Goal: Transaction & Acquisition: Purchase product/service

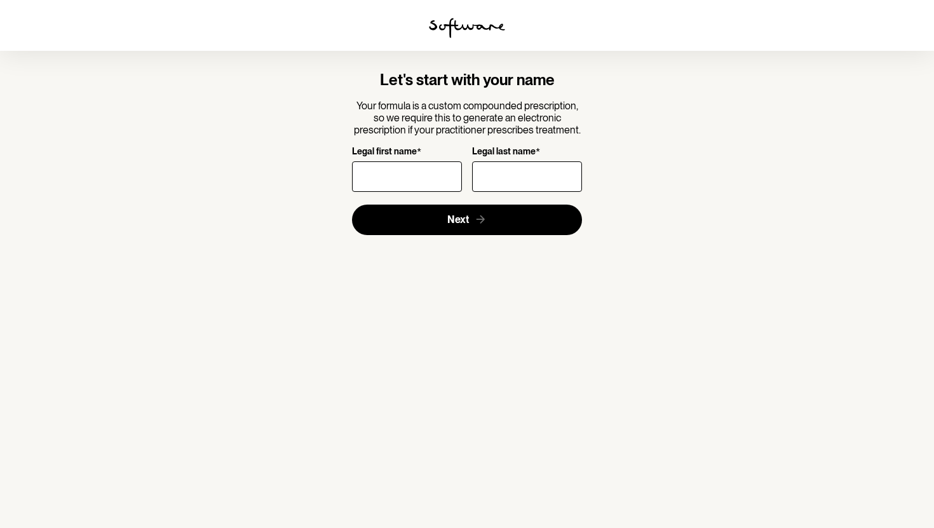
click at [417, 181] on input "Legal first name *" at bounding box center [407, 176] width 110 height 31
type input "Katelyn"
click at [501, 181] on input "Legal last name *" at bounding box center [527, 176] width 110 height 31
type input "Davis"
click at [441, 235] on section "Let's start with your name Your formula is a custom compounded prescription, so…" at bounding box center [467, 153] width 366 height 205
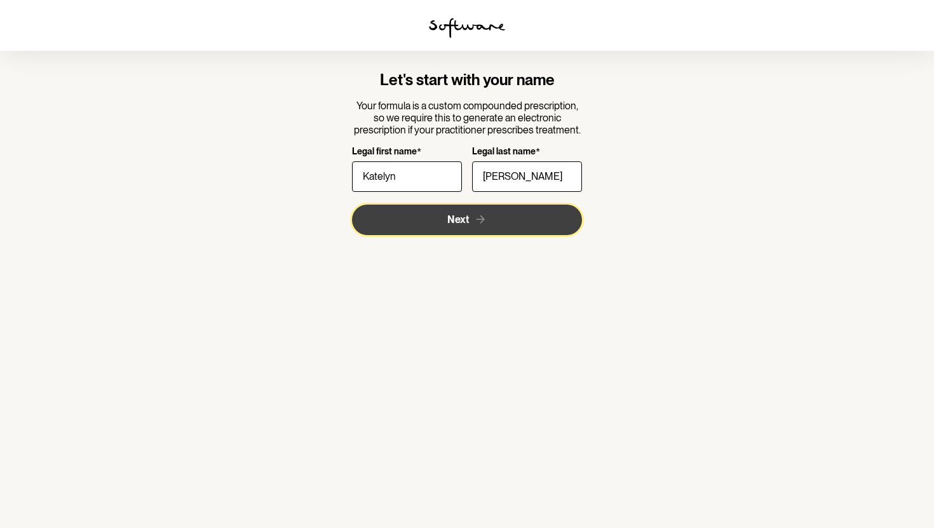
click at [459, 229] on button "Next" at bounding box center [467, 220] width 231 height 31
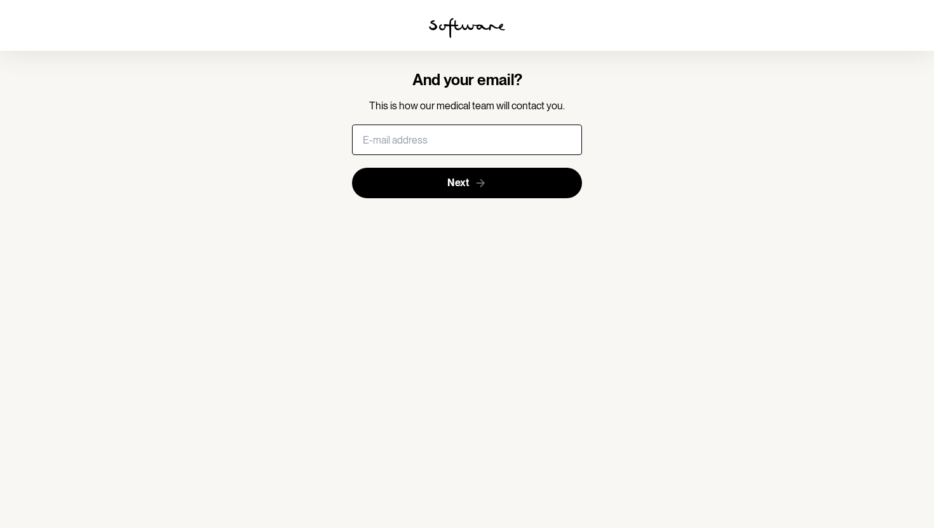
click at [484, 150] on input "text" at bounding box center [467, 140] width 231 height 31
type input "katelynrdavis@outlook.com"
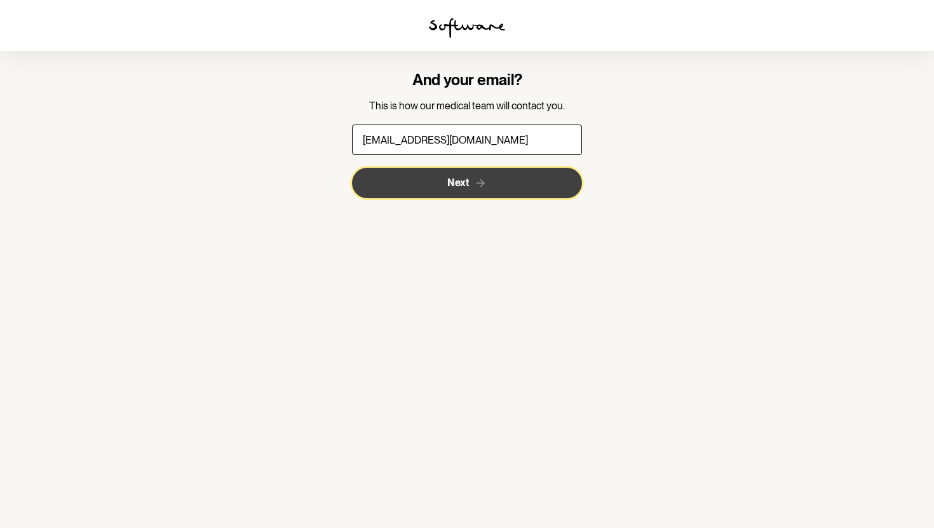
click at [480, 180] on icon "submit" at bounding box center [480, 183] width 13 height 13
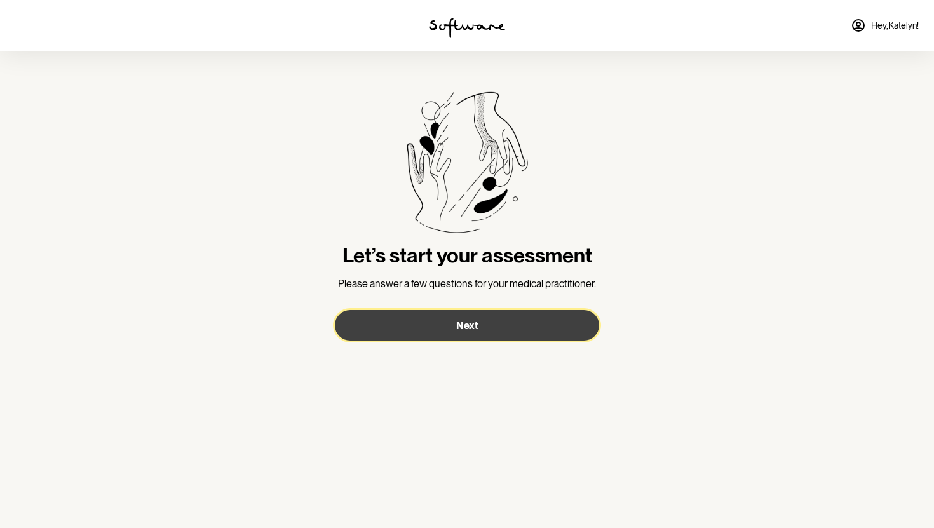
click at [472, 320] on span "Next" at bounding box center [467, 326] width 22 height 12
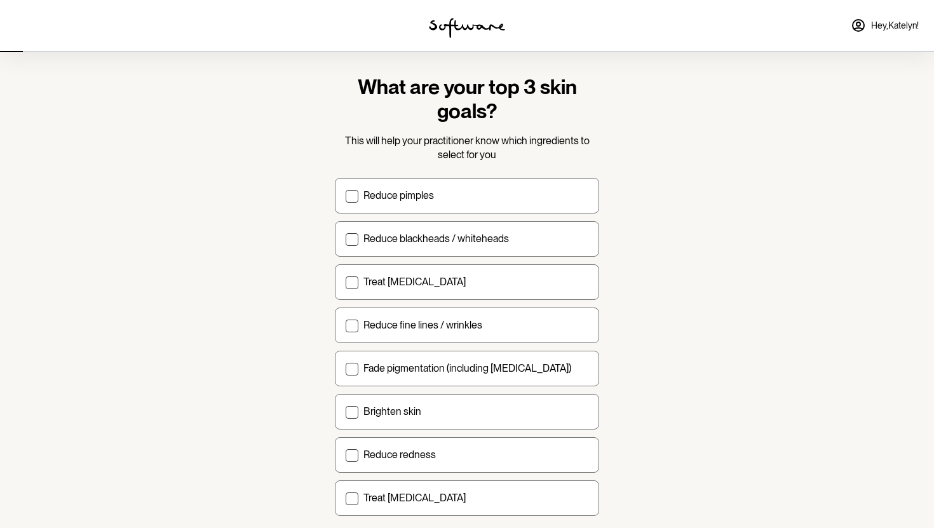
scroll to position [23, 0]
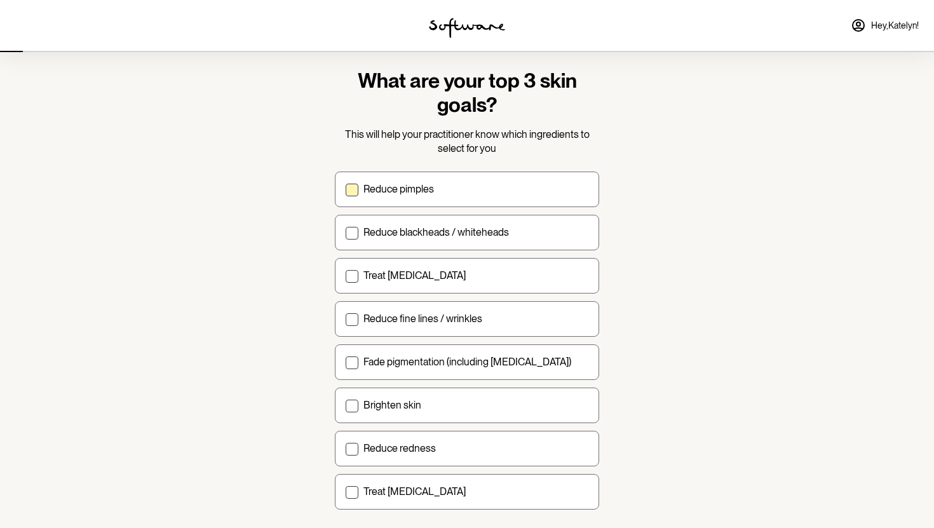
click at [472, 188] on div "Reduce pimples" at bounding box center [476, 189] width 225 height 12
click at [346, 189] on input "Reduce pimples" at bounding box center [345, 189] width 1 height 1
checkbox input "true"
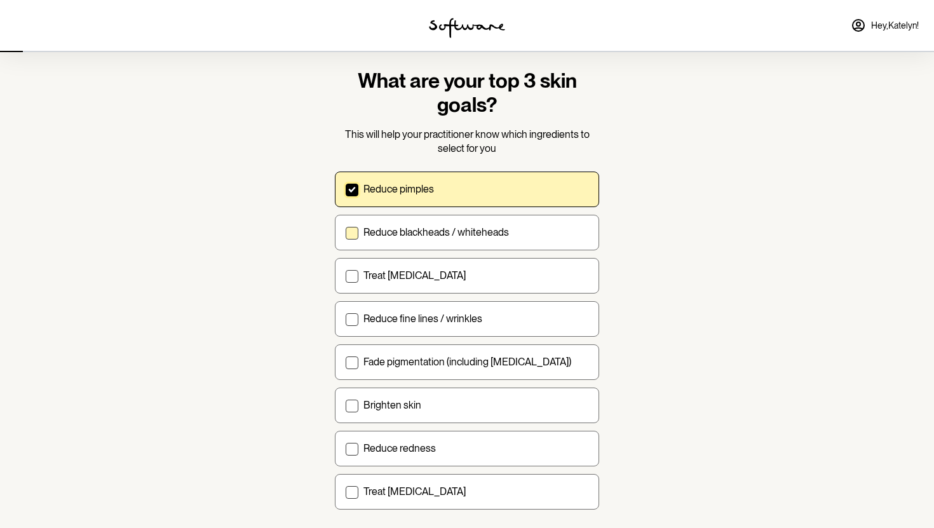
click at [466, 224] on label "Reduce blackheads / whiteheads" at bounding box center [467, 233] width 264 height 36
click at [346, 232] on input "Reduce blackheads / whiteheads" at bounding box center [345, 232] width 1 height 1
checkbox input "true"
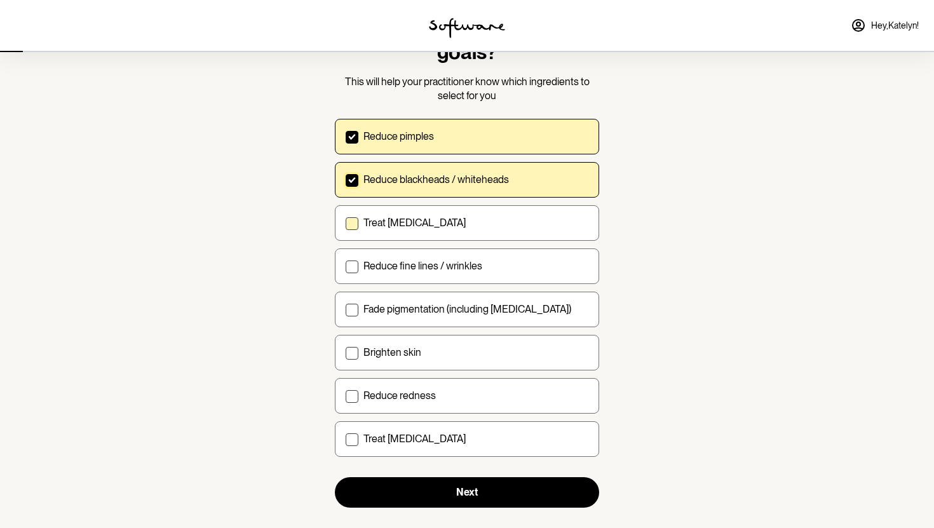
scroll to position [95, 0]
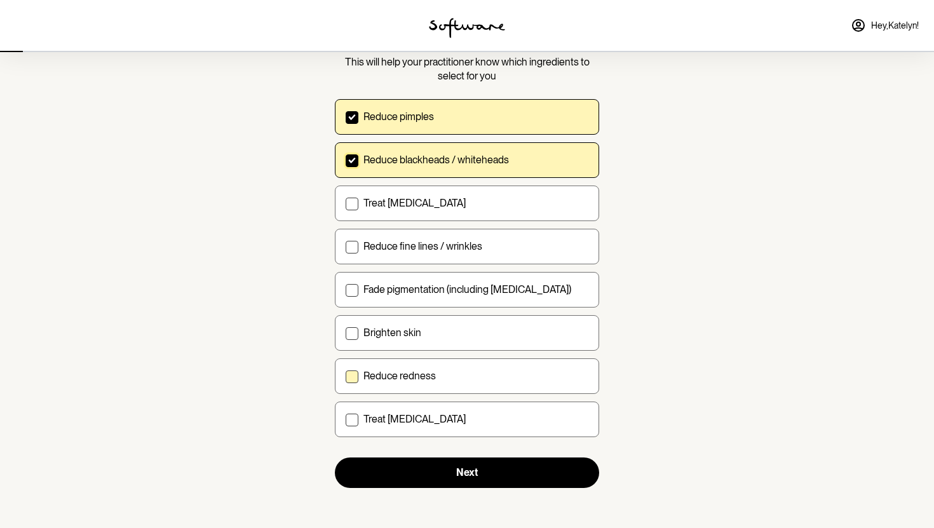
click at [479, 372] on div "Reduce redness" at bounding box center [476, 376] width 225 height 12
click at [346, 376] on input "Reduce redness" at bounding box center [345, 376] width 1 height 1
checkbox input "true"
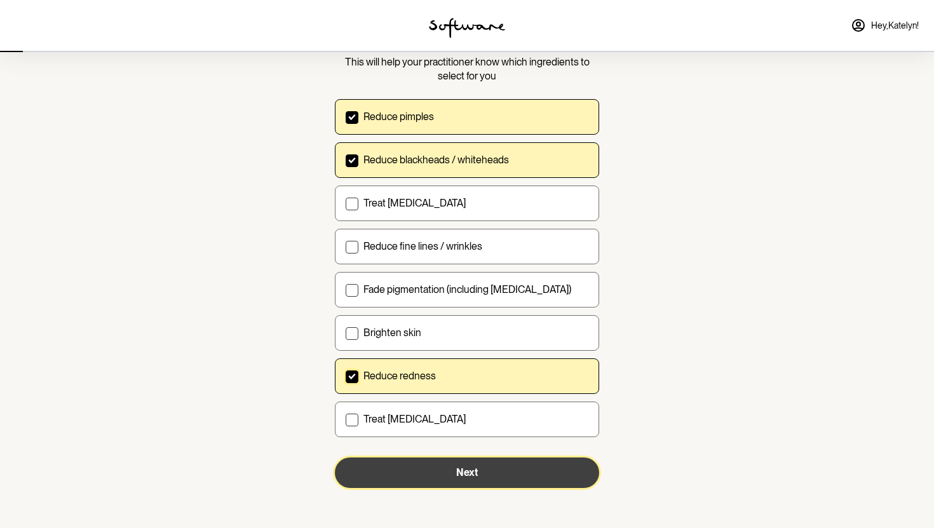
click at [456, 477] on span "Next" at bounding box center [467, 472] width 22 height 12
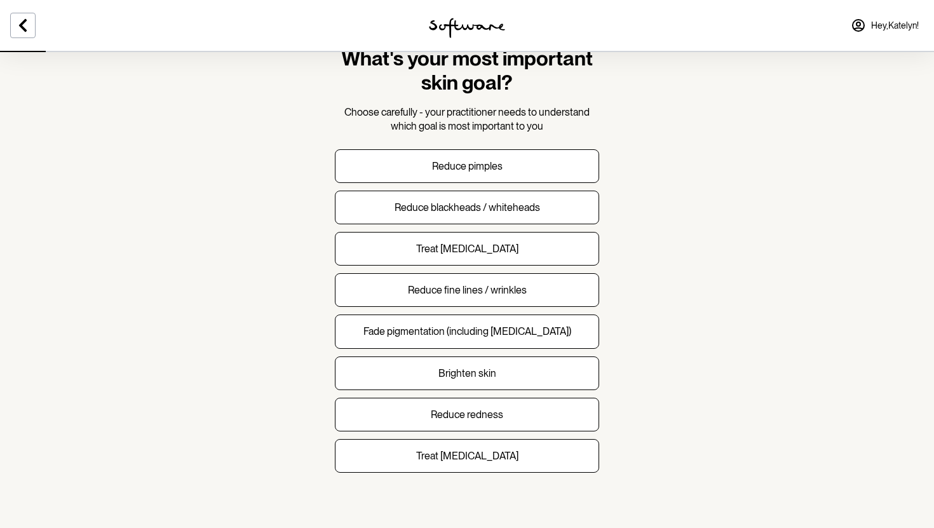
scroll to position [46, 0]
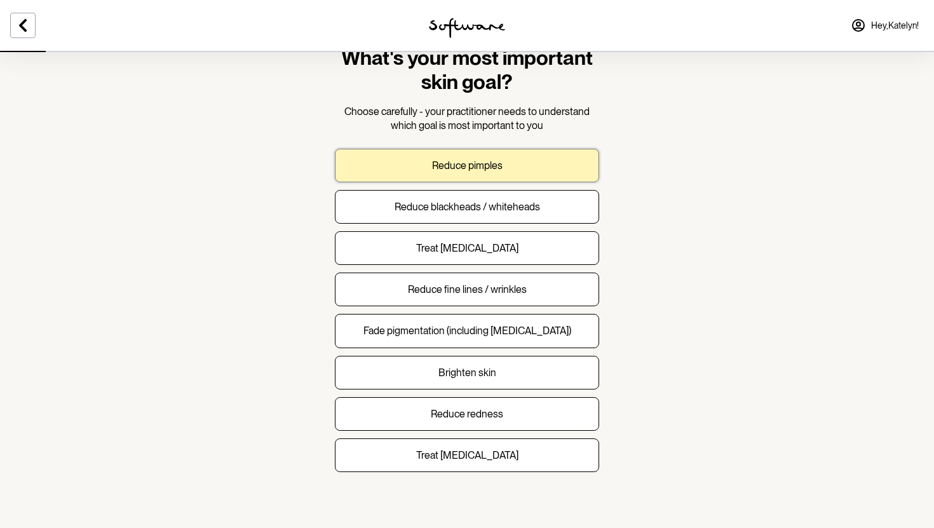
click at [523, 173] on button "Reduce pimples" at bounding box center [467, 166] width 264 height 34
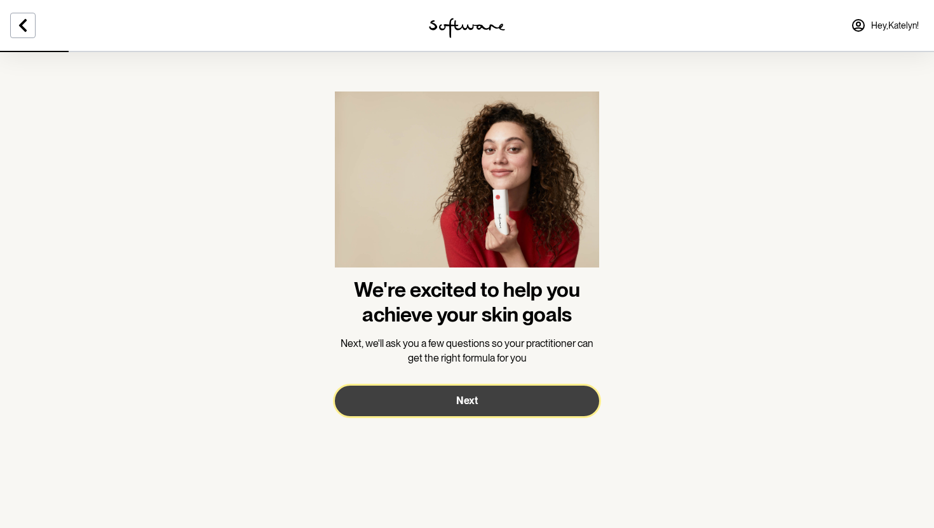
click at [553, 395] on button "Next" at bounding box center [467, 401] width 264 height 31
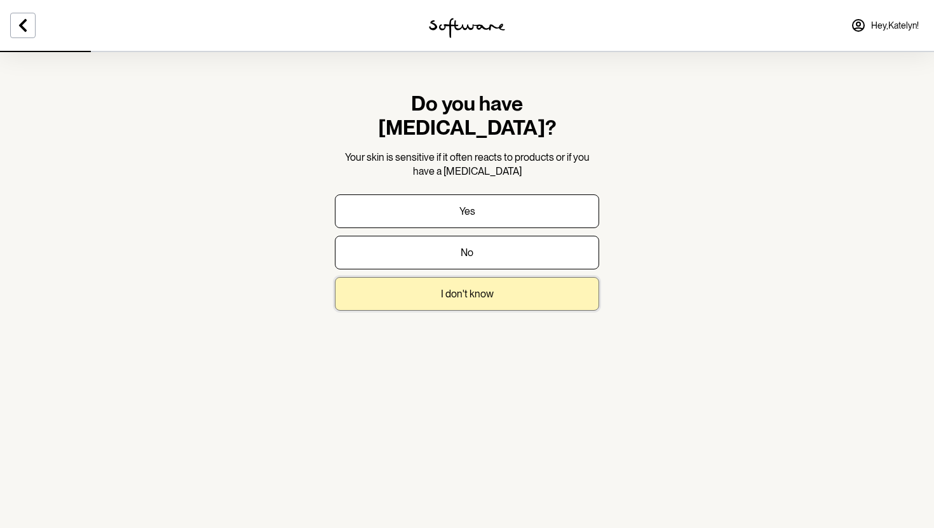
click at [554, 280] on button "I don't know" at bounding box center [467, 294] width 264 height 34
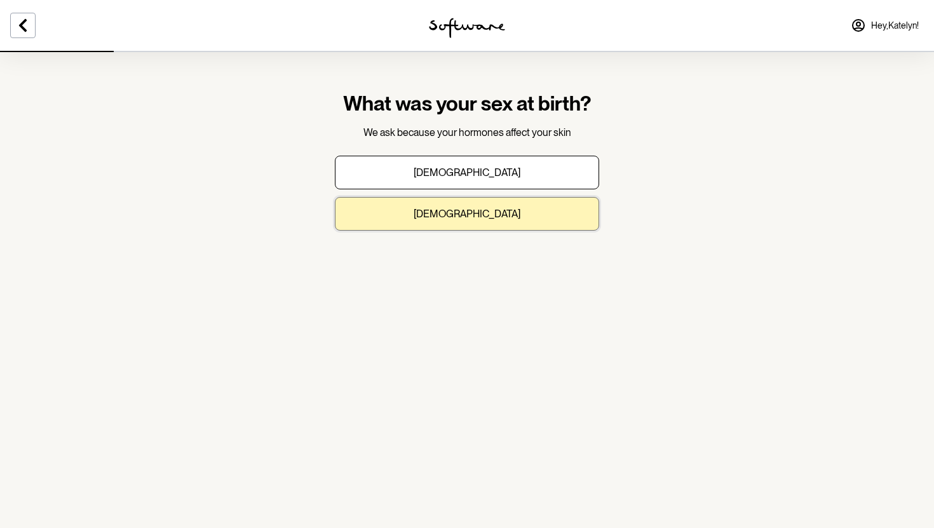
click at [537, 221] on button "Female" at bounding box center [467, 214] width 264 height 34
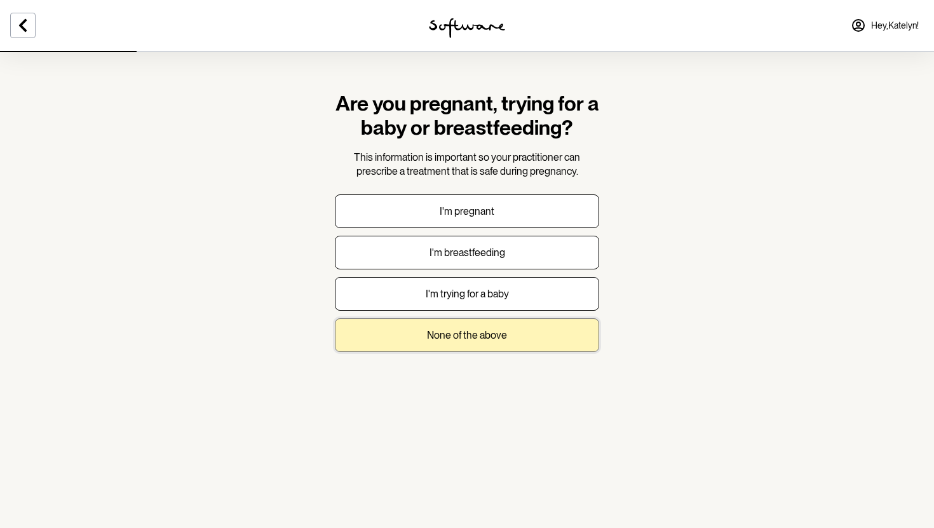
click at [522, 338] on button "None of the above" at bounding box center [467, 335] width 264 height 34
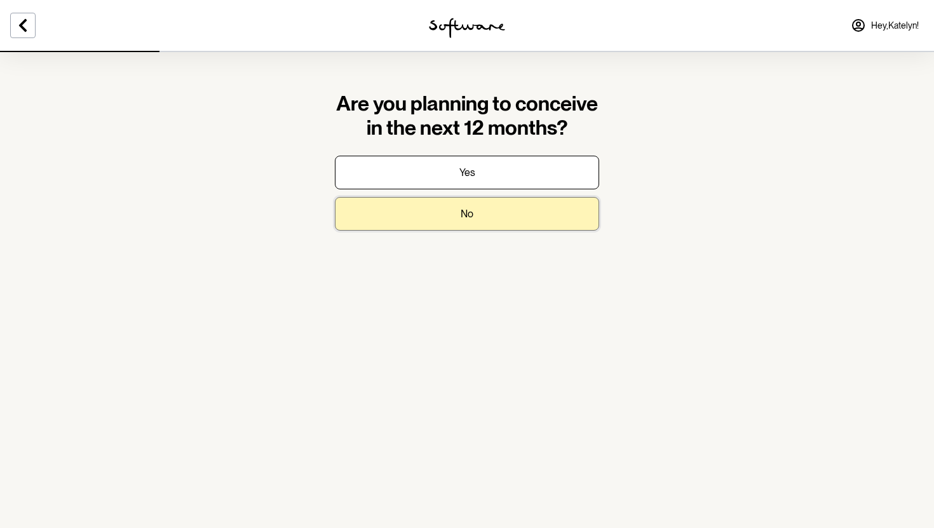
click at [515, 217] on button "No" at bounding box center [467, 214] width 264 height 34
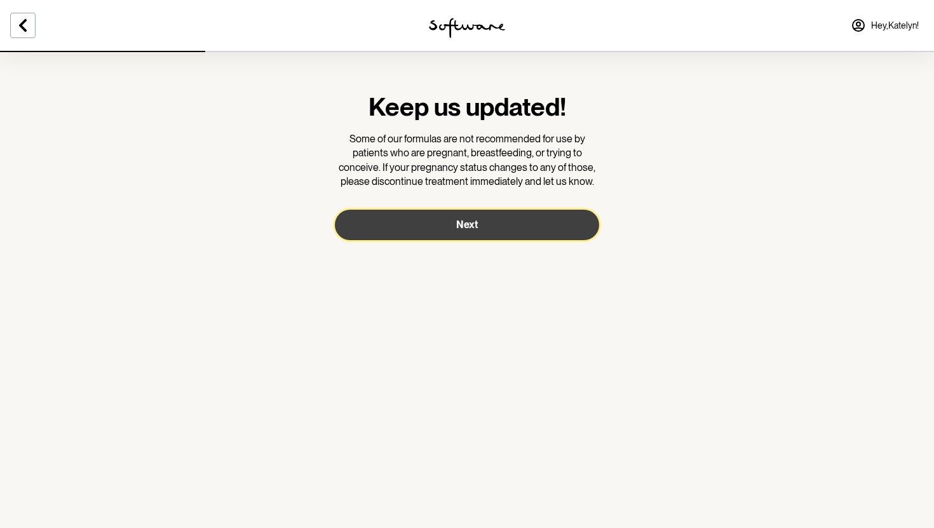
click at [515, 236] on button "Next" at bounding box center [467, 225] width 264 height 31
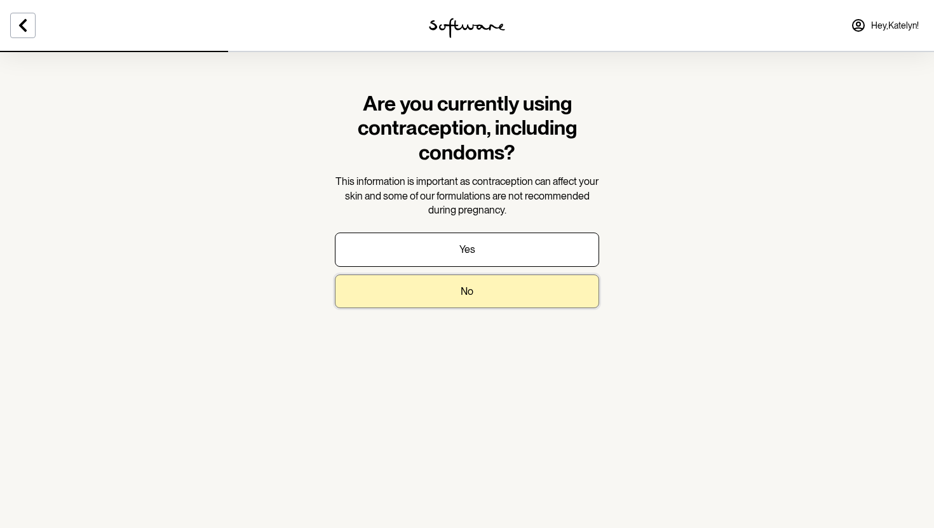
click at [497, 285] on button "No" at bounding box center [467, 292] width 264 height 34
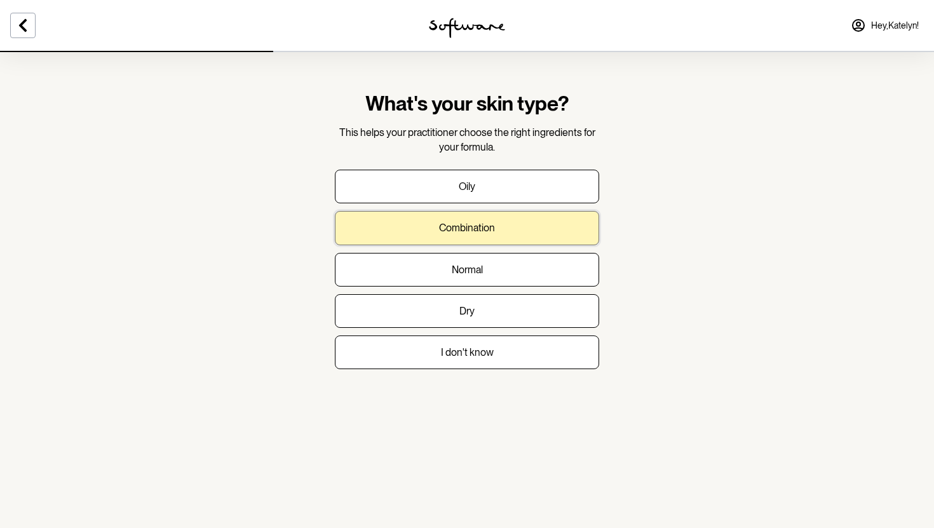
click at [503, 238] on button "Combination" at bounding box center [467, 228] width 264 height 34
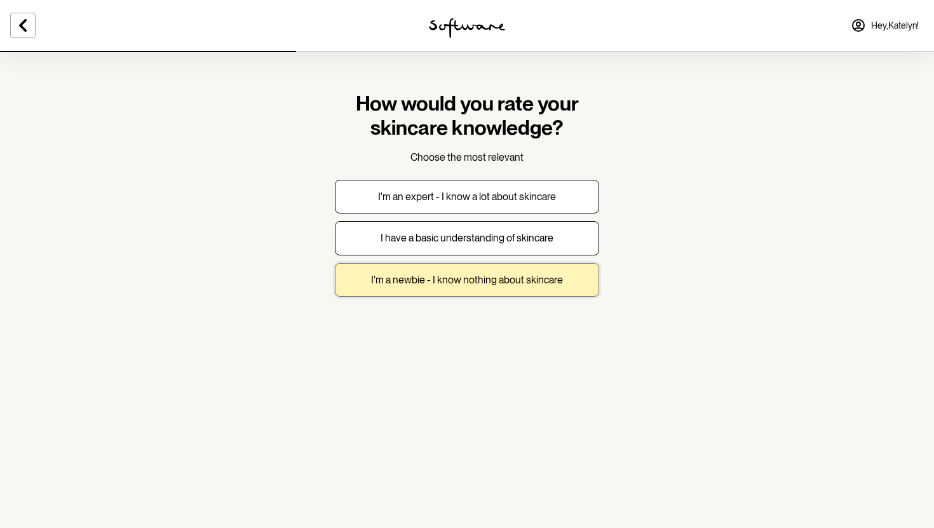
click at [505, 280] on p "I'm a newbie - I know nothing about skincare" at bounding box center [467, 280] width 192 height 12
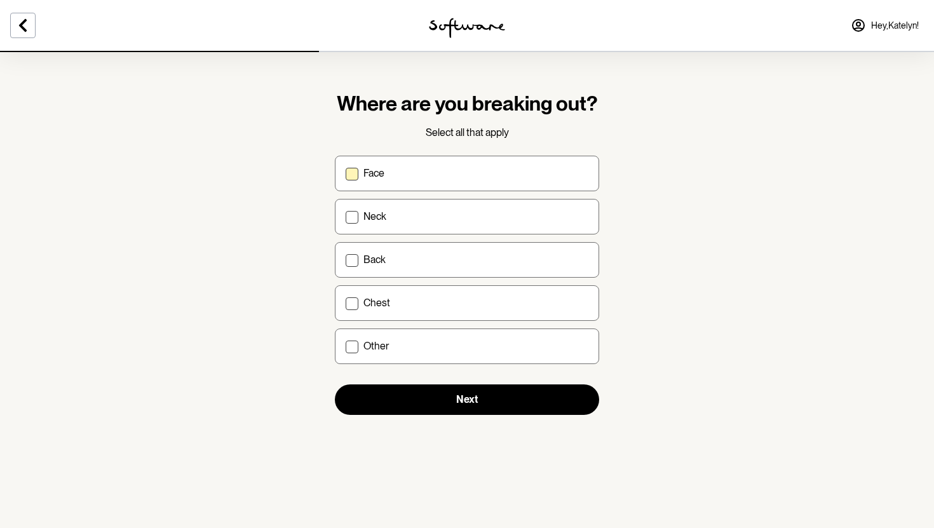
click at [501, 174] on div "Face" at bounding box center [476, 173] width 225 height 12
click at [346, 173] on input "Face" at bounding box center [345, 173] width 1 height 1
checkbox input "true"
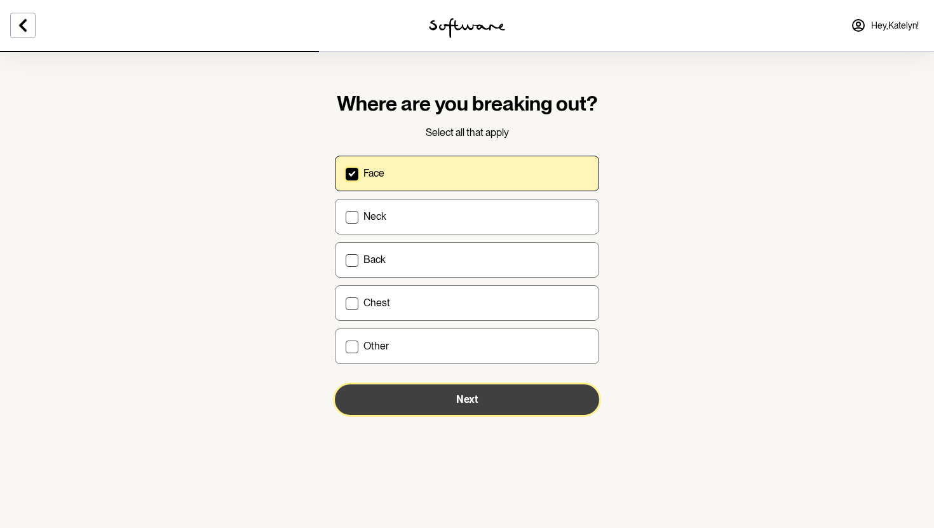
click at [496, 402] on button "Next" at bounding box center [467, 399] width 264 height 31
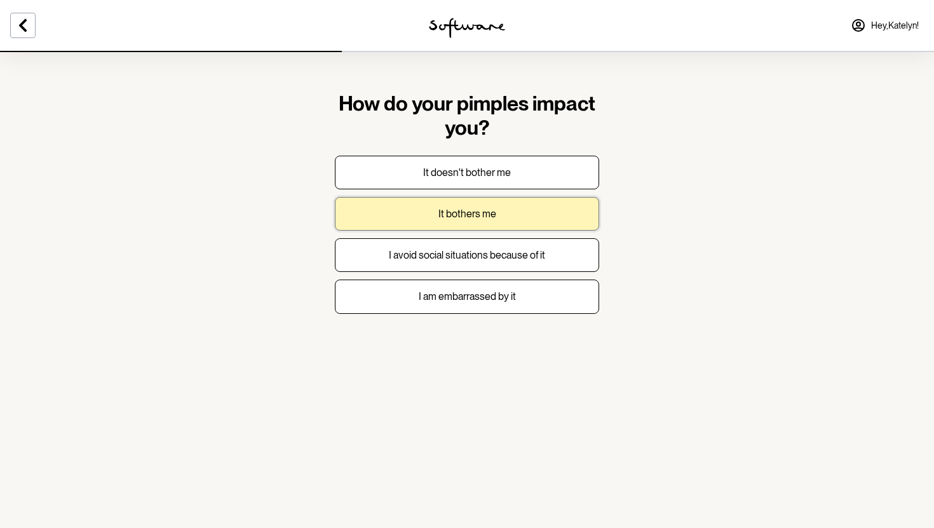
click at [540, 224] on button "It bothers me" at bounding box center [467, 214] width 264 height 34
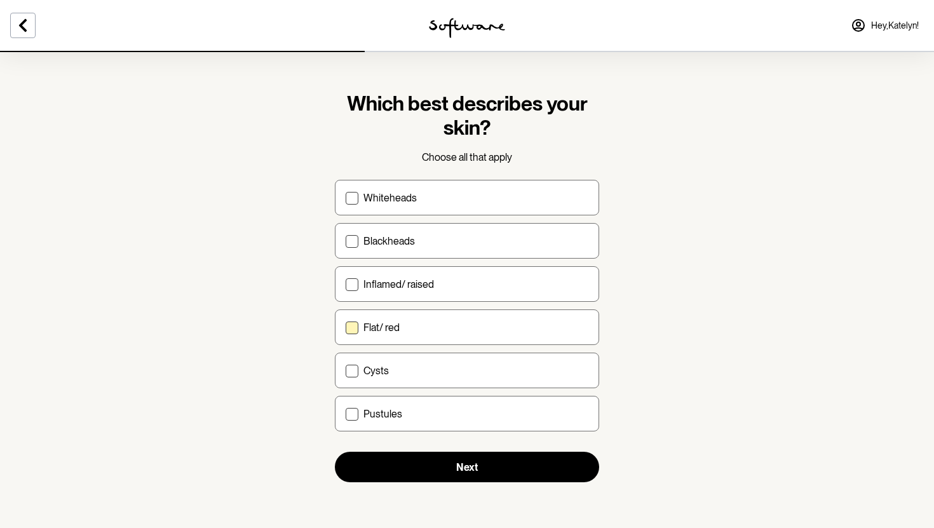
click at [400, 330] on div "Flat/ red" at bounding box center [476, 328] width 225 height 12
click at [346, 328] on input "Flat/ red" at bounding box center [345, 327] width 1 height 1
checkbox input "true"
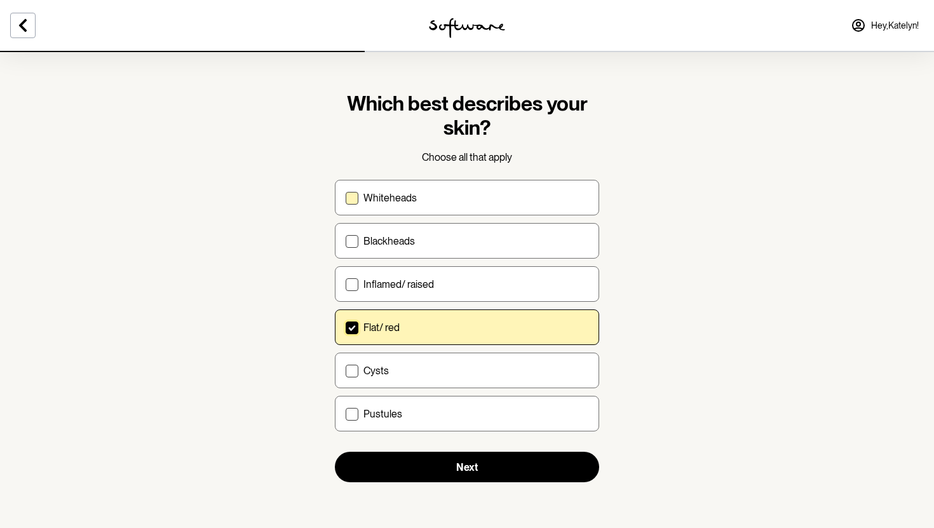
click at [426, 212] on label "Whiteheads" at bounding box center [467, 198] width 264 height 36
click at [346, 198] on input "Whiteheads" at bounding box center [345, 198] width 1 height 1
checkbox input "true"
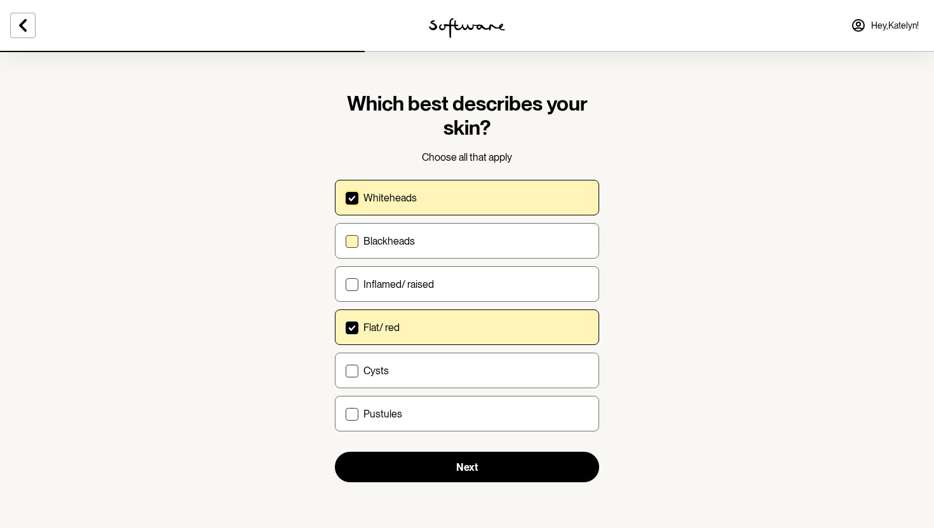
click at [427, 236] on div "Blackheads" at bounding box center [476, 241] width 225 height 12
click at [346, 241] on input "Blackheads" at bounding box center [345, 241] width 1 height 1
checkbox input "true"
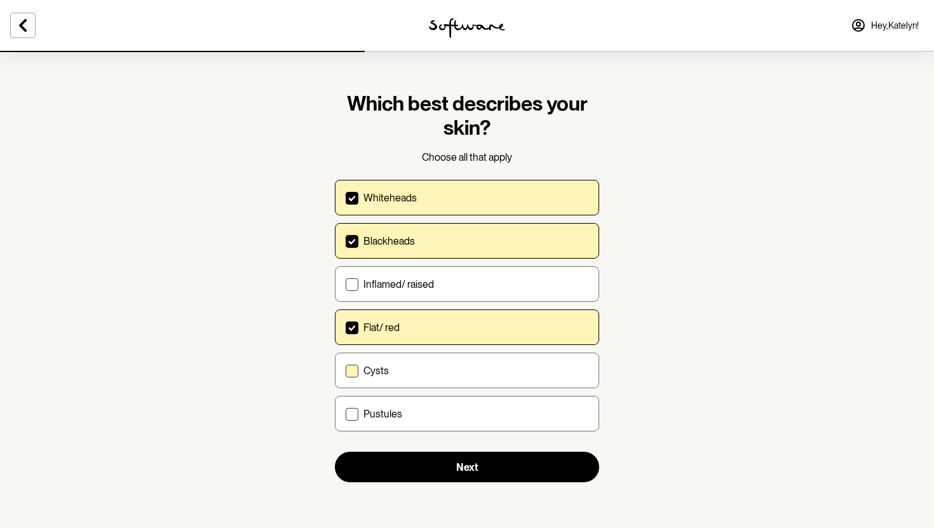
click at [428, 376] on div "Cysts" at bounding box center [476, 371] width 225 height 12
click at [346, 371] on input "Cysts" at bounding box center [345, 370] width 1 height 1
checkbox input "true"
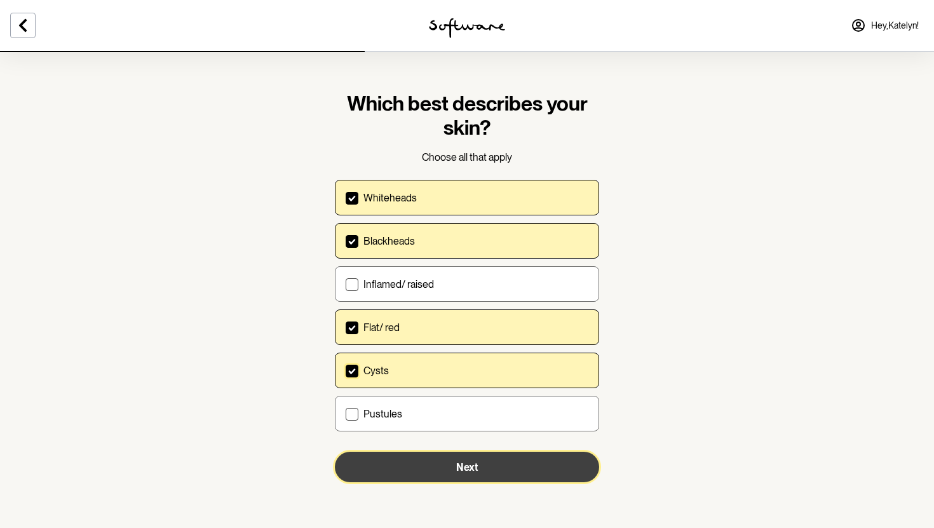
click at [431, 475] on button "Next" at bounding box center [467, 467] width 264 height 31
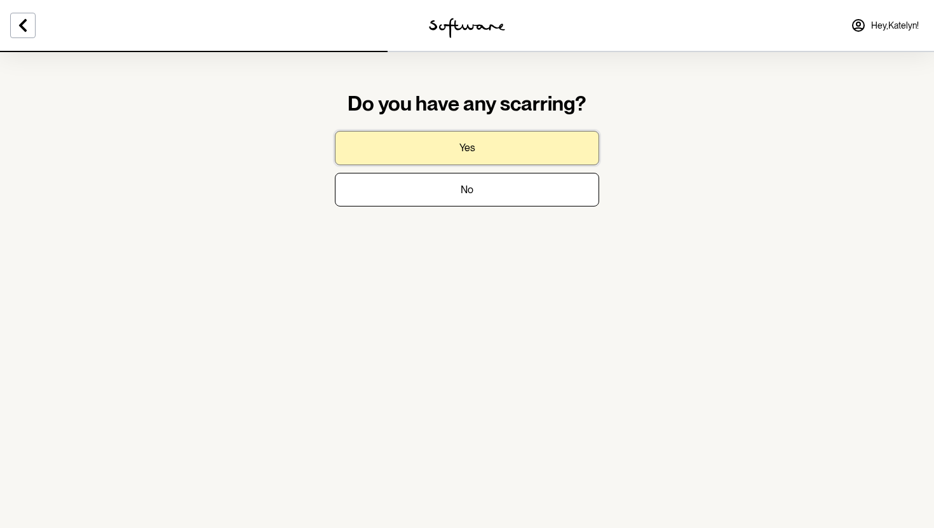
click at [561, 145] on button "Yes" at bounding box center [467, 148] width 264 height 34
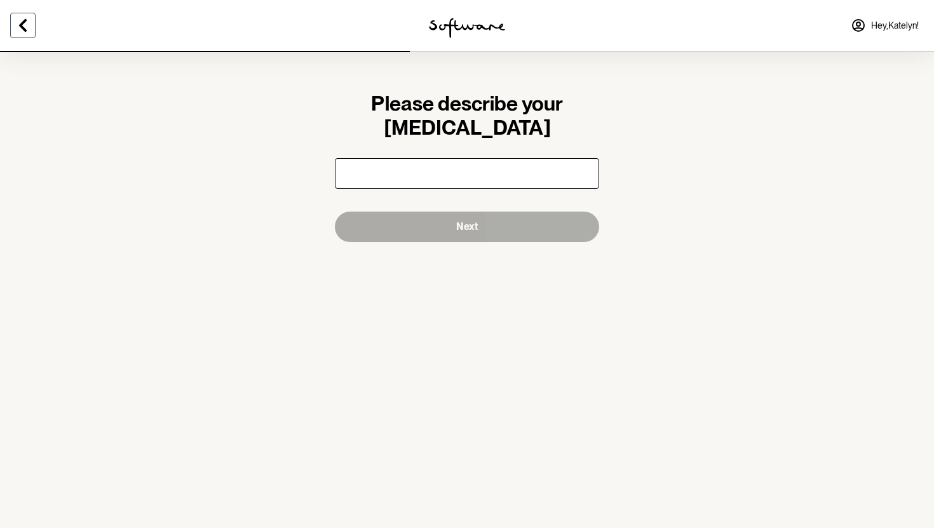
click at [25, 32] on icon at bounding box center [22, 25] width 15 height 15
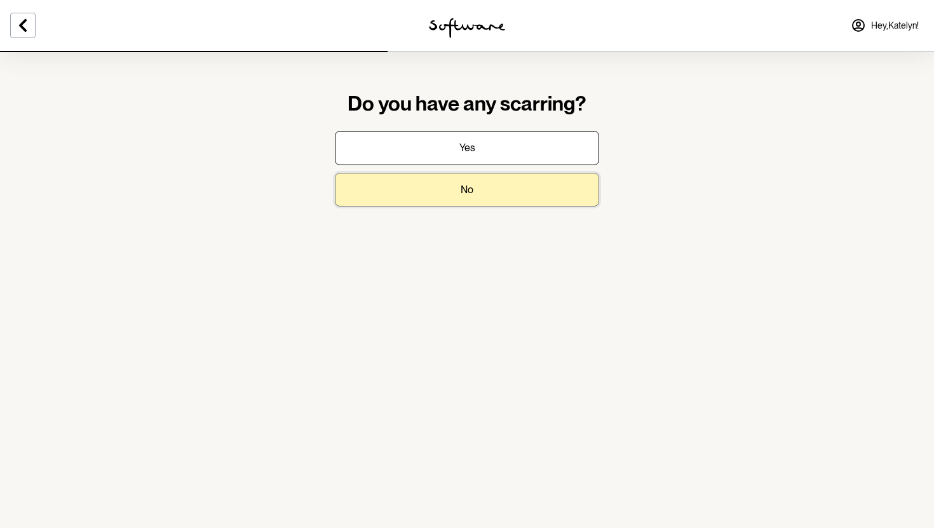
click at [470, 190] on p "No" at bounding box center [467, 190] width 13 height 12
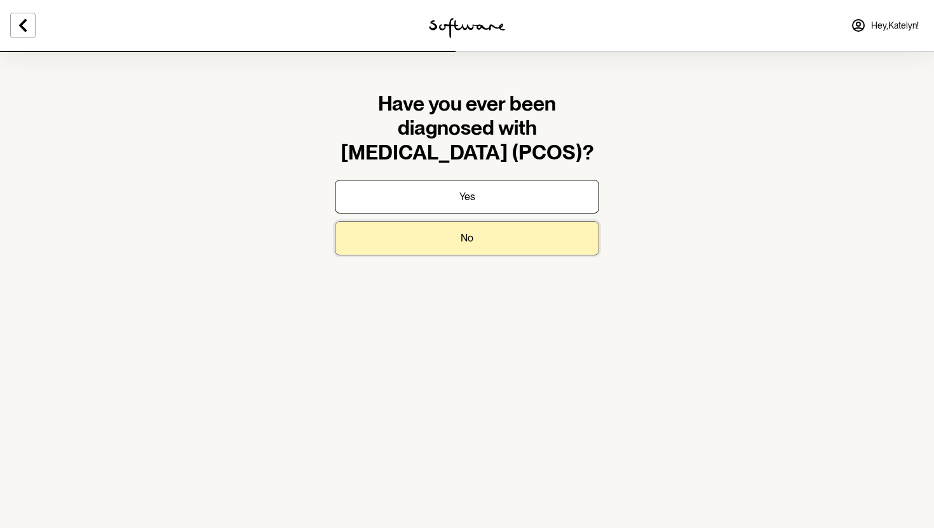
click at [488, 243] on button "No" at bounding box center [467, 238] width 264 height 34
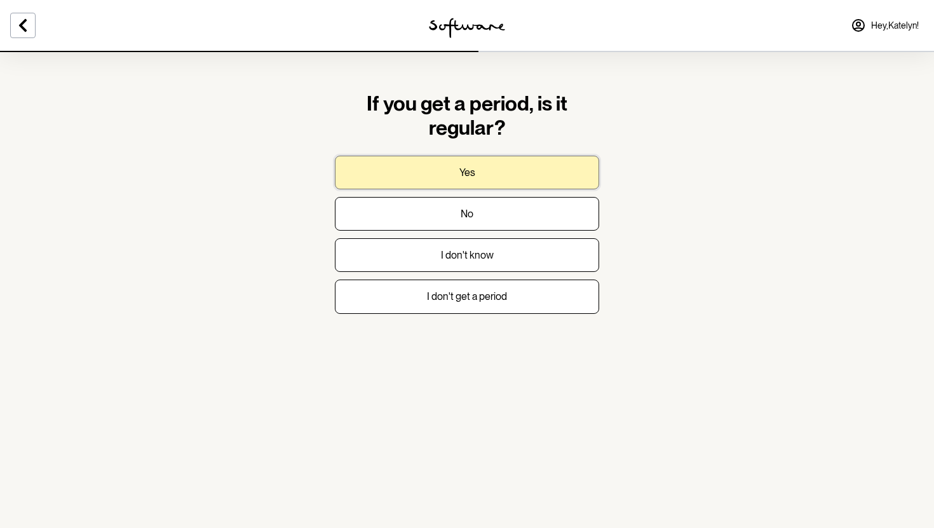
click at [522, 177] on button "Yes" at bounding box center [467, 173] width 264 height 34
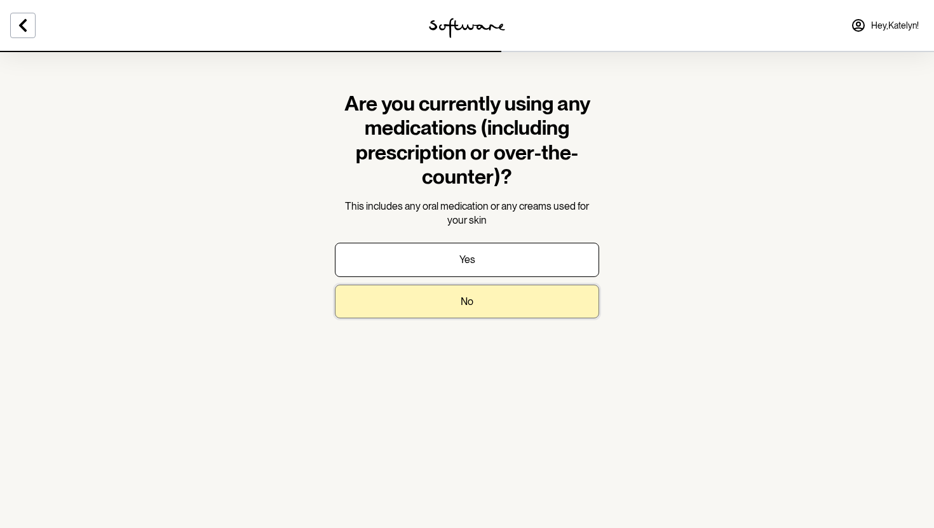
click at [515, 301] on button "No" at bounding box center [467, 302] width 264 height 34
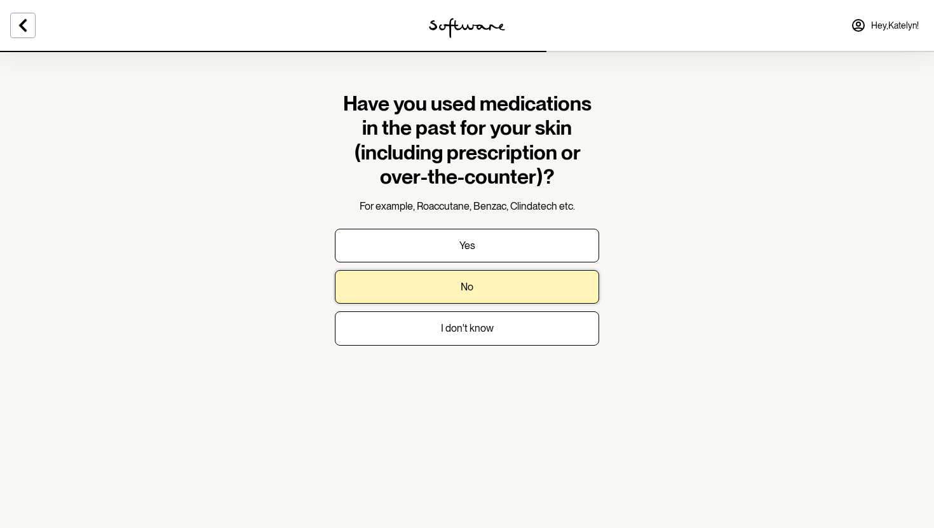
click at [515, 301] on button "No" at bounding box center [467, 287] width 264 height 34
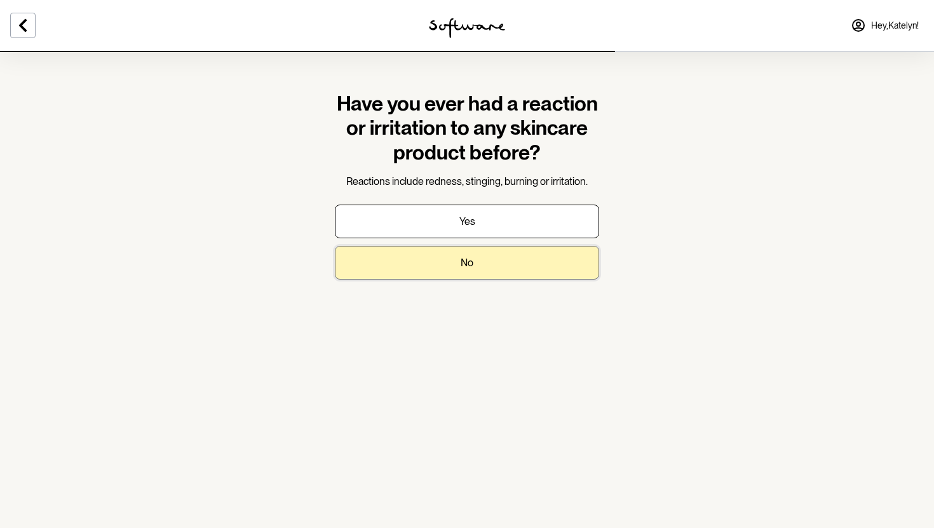
click at [526, 269] on button "No" at bounding box center [467, 263] width 264 height 34
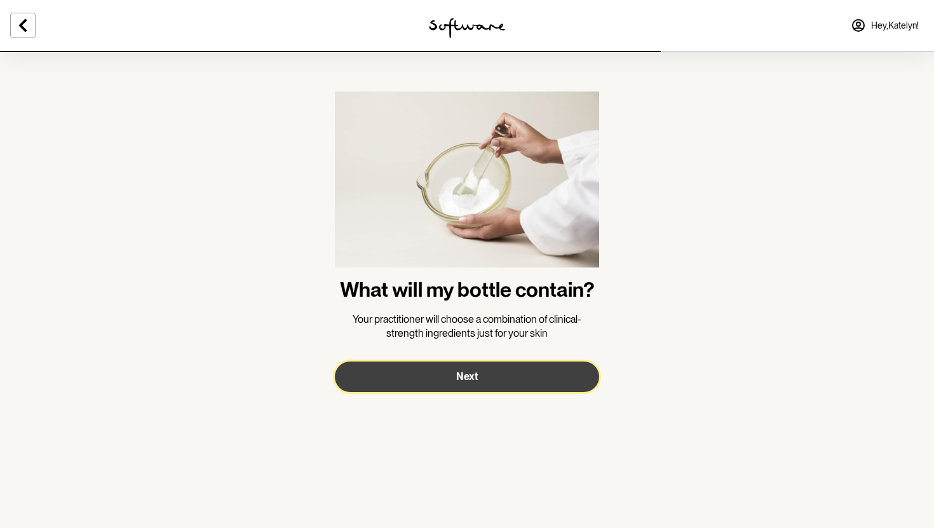
click at [491, 380] on button "Next" at bounding box center [467, 377] width 264 height 31
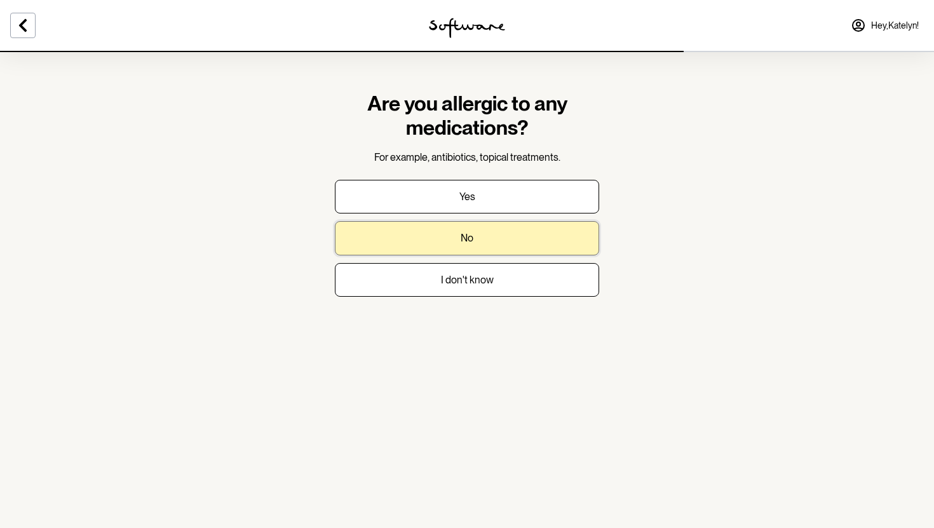
click at [524, 240] on button "No" at bounding box center [467, 238] width 264 height 34
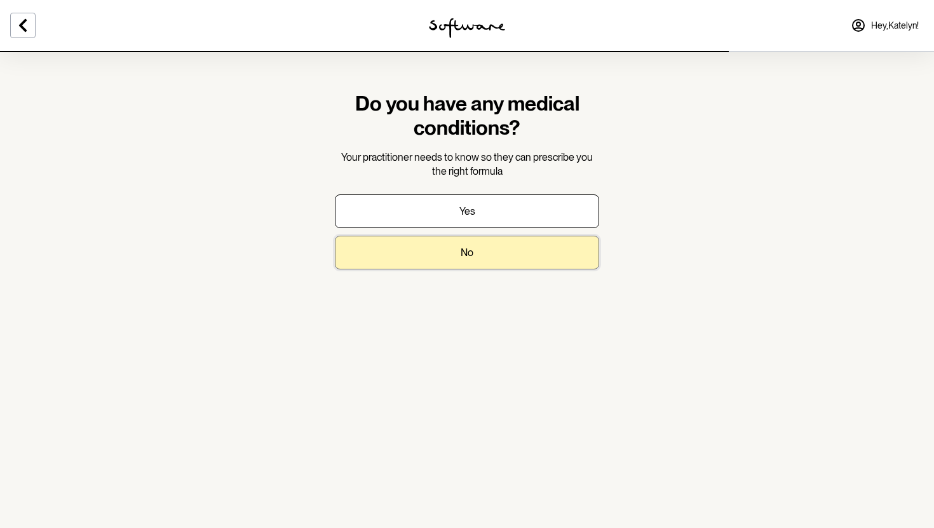
click at [513, 259] on button "No" at bounding box center [467, 253] width 264 height 34
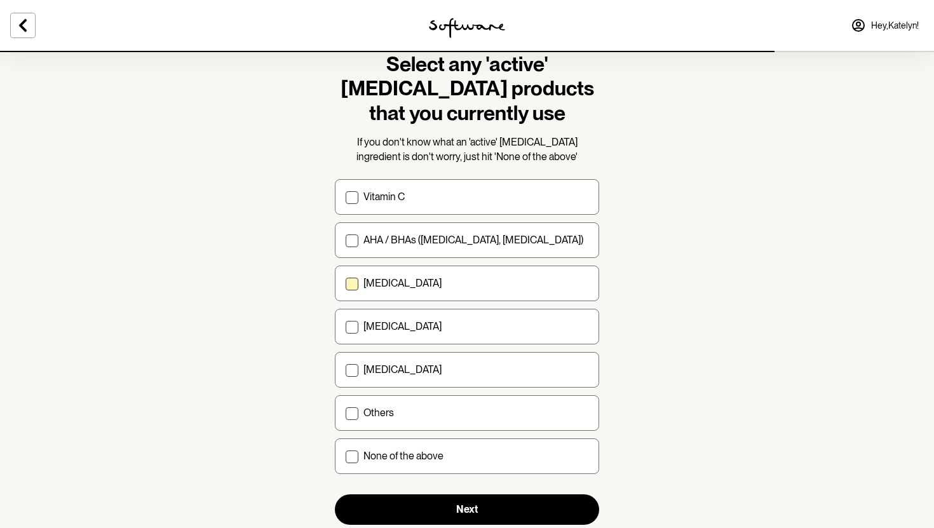
scroll to position [44, 0]
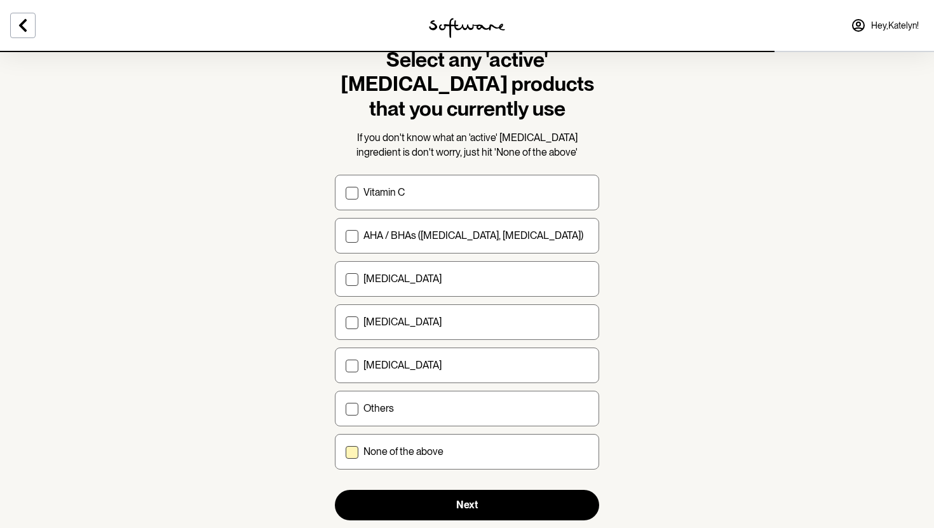
click at [429, 458] on label "None of the above" at bounding box center [467, 452] width 264 height 36
click at [346, 452] on input "None of the above" at bounding box center [345, 452] width 1 height 1
checkbox input "true"
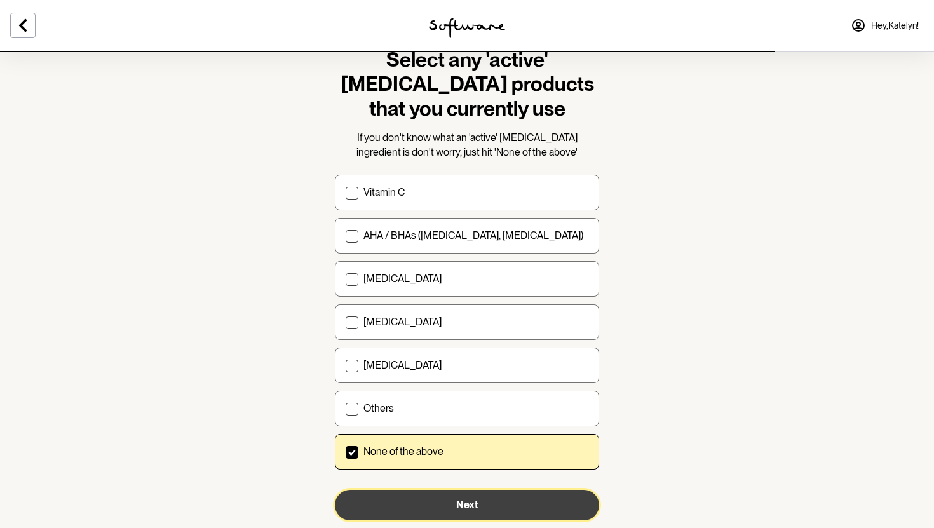
click at [428, 503] on button "Next" at bounding box center [467, 505] width 264 height 31
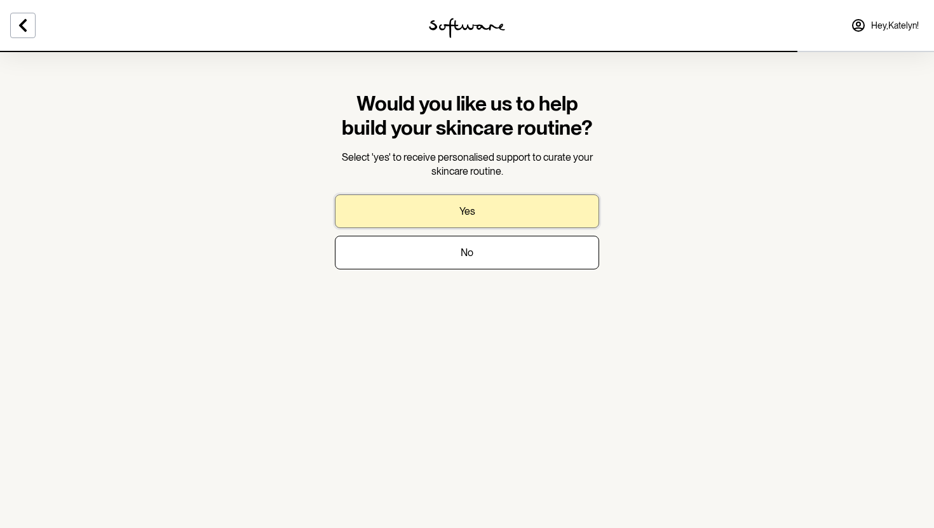
click at [423, 212] on button "Yes" at bounding box center [467, 211] width 264 height 34
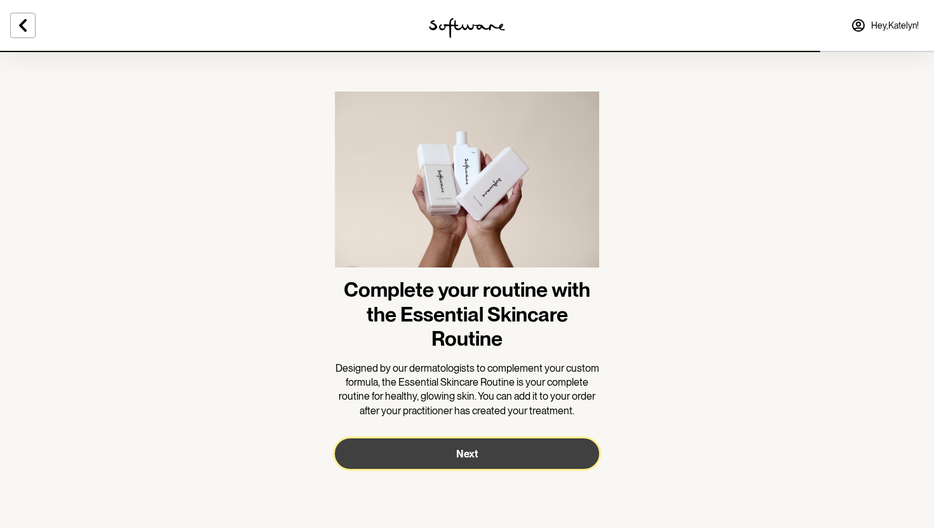
click at [506, 456] on button "Next" at bounding box center [467, 453] width 264 height 31
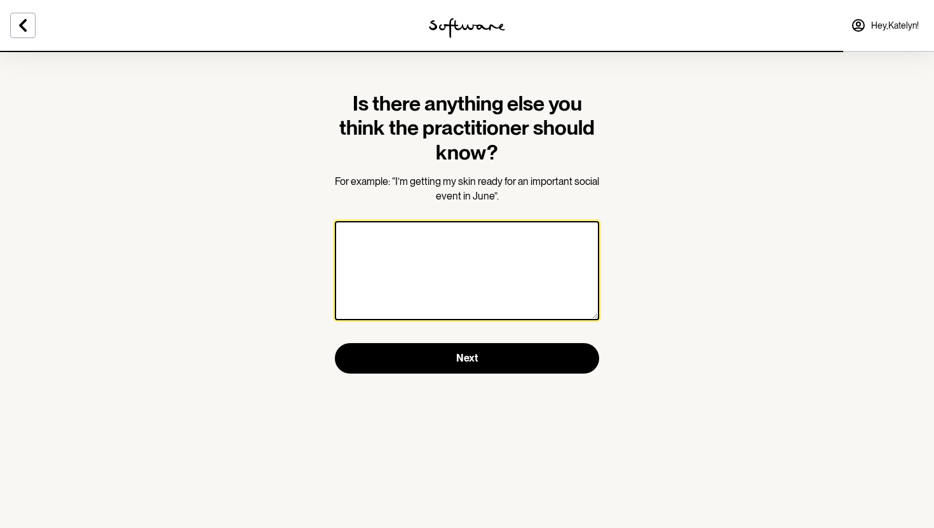
click at [513, 271] on textarea at bounding box center [467, 270] width 264 height 99
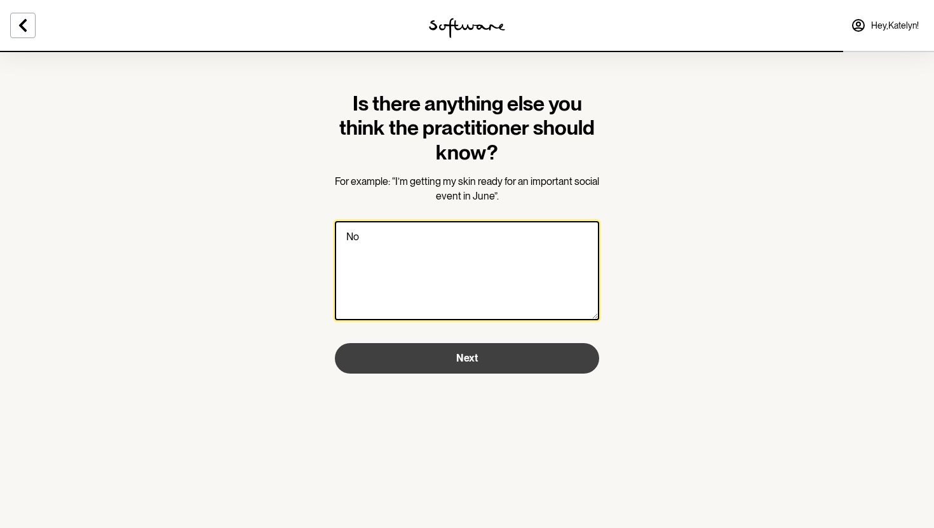
type textarea "No"
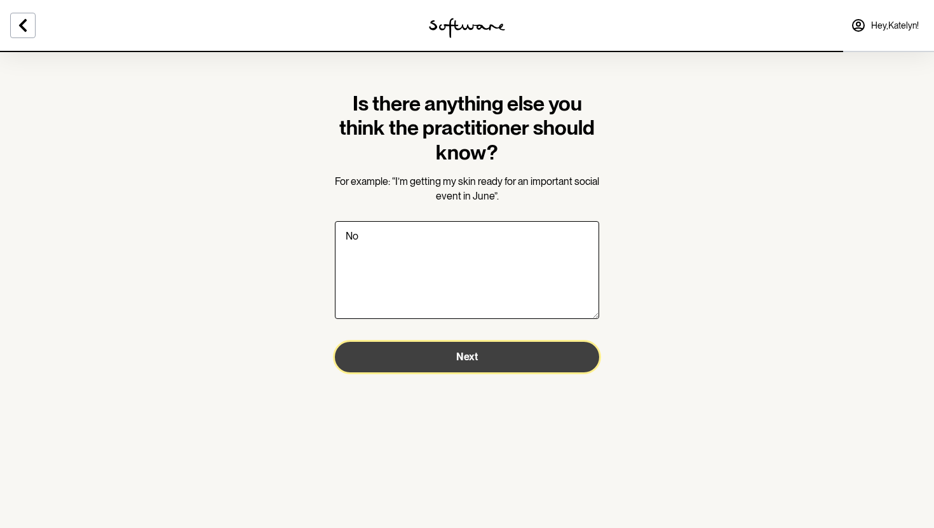
click at [512, 357] on button "Next" at bounding box center [467, 357] width 264 height 31
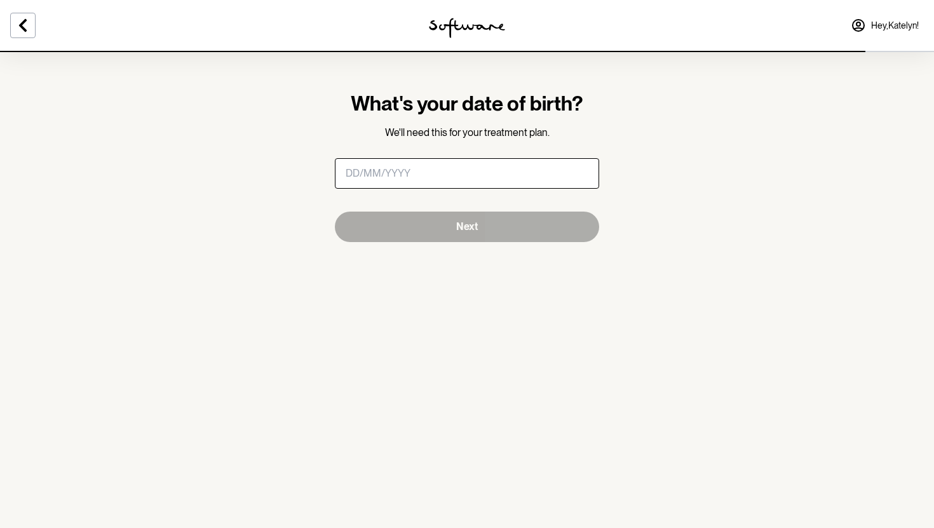
click at [386, 171] on input "masked-date" at bounding box center [467, 173] width 264 height 31
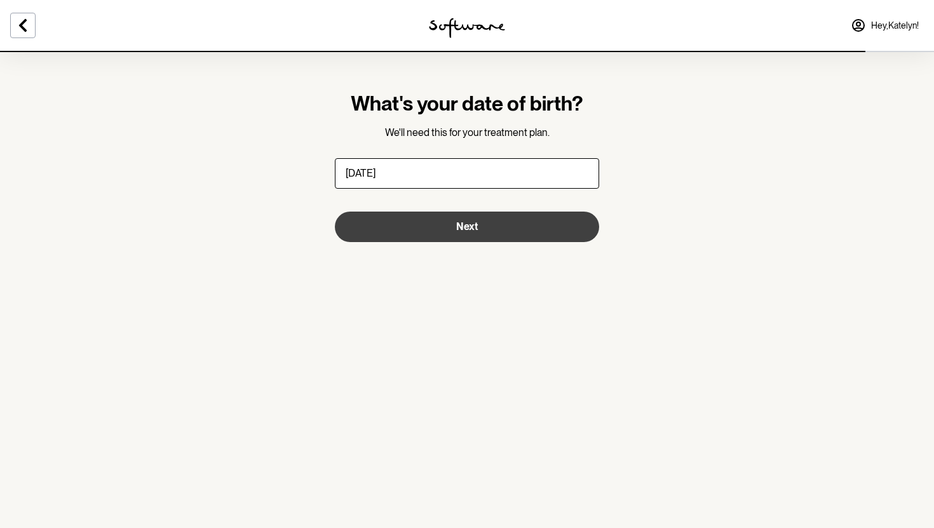
type input "16/11/2003"
click at [398, 222] on button "Next" at bounding box center [467, 227] width 264 height 31
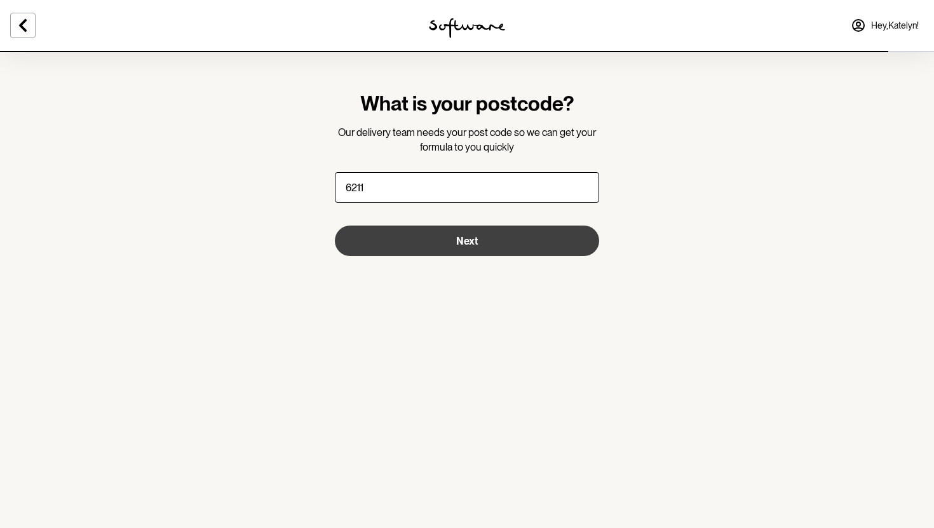
type input "6211"
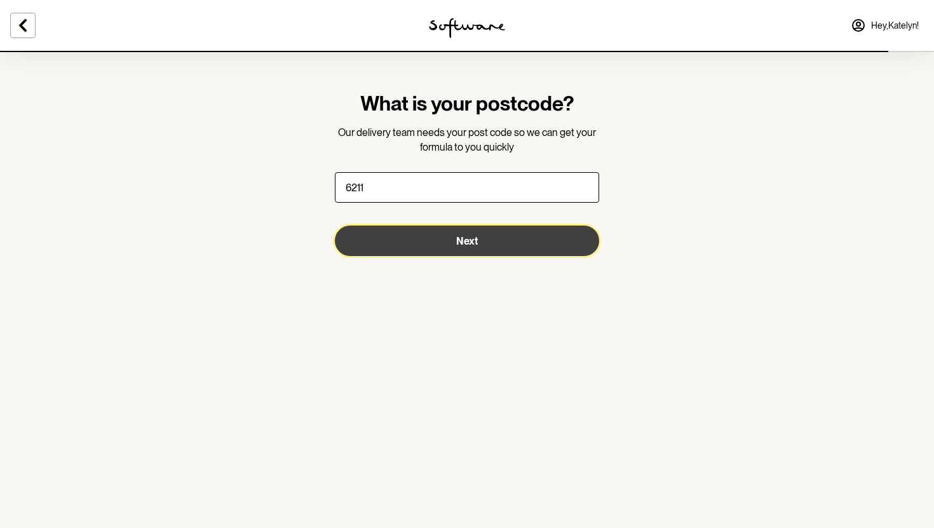
click at [468, 250] on button "Next" at bounding box center [467, 241] width 264 height 31
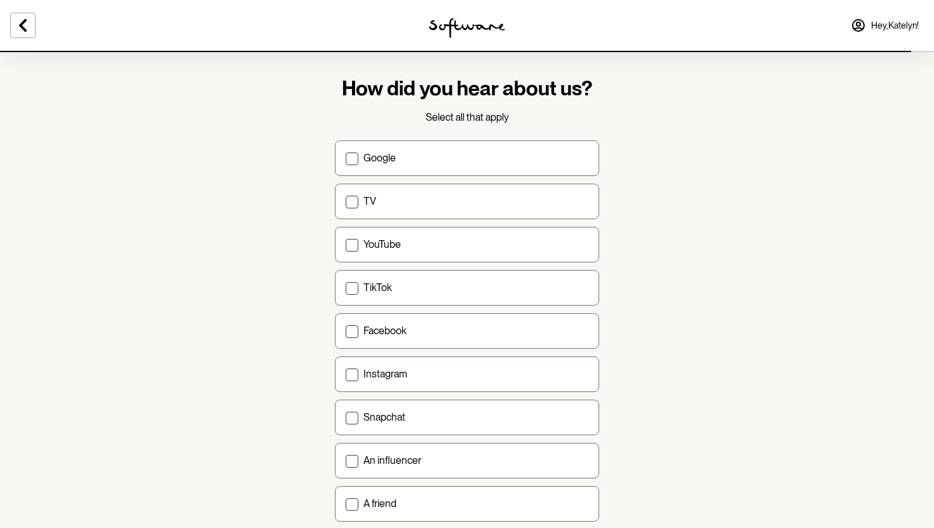
scroll to position [24, 0]
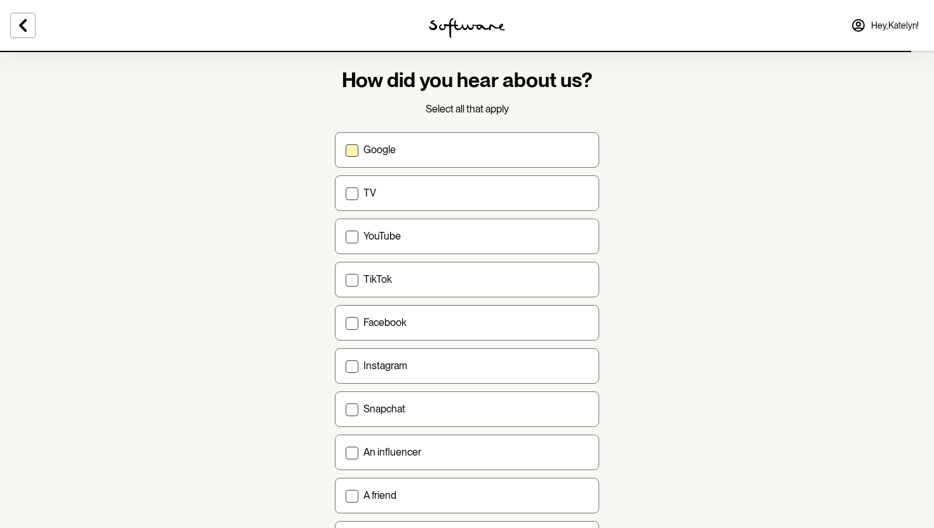
click at [465, 156] on label "Google" at bounding box center [467, 150] width 264 height 36
click at [346, 150] on input "Google" at bounding box center [345, 149] width 1 height 1
checkbox input "true"
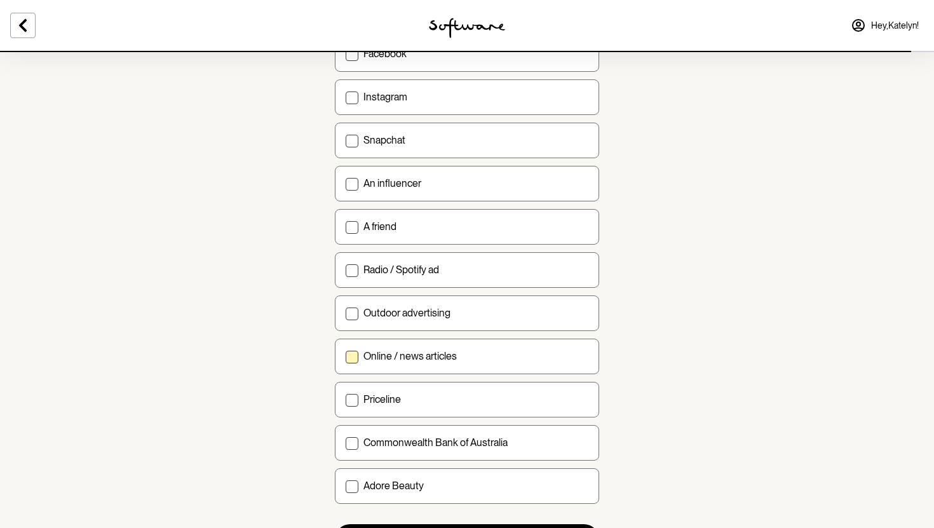
scroll to position [360, 0]
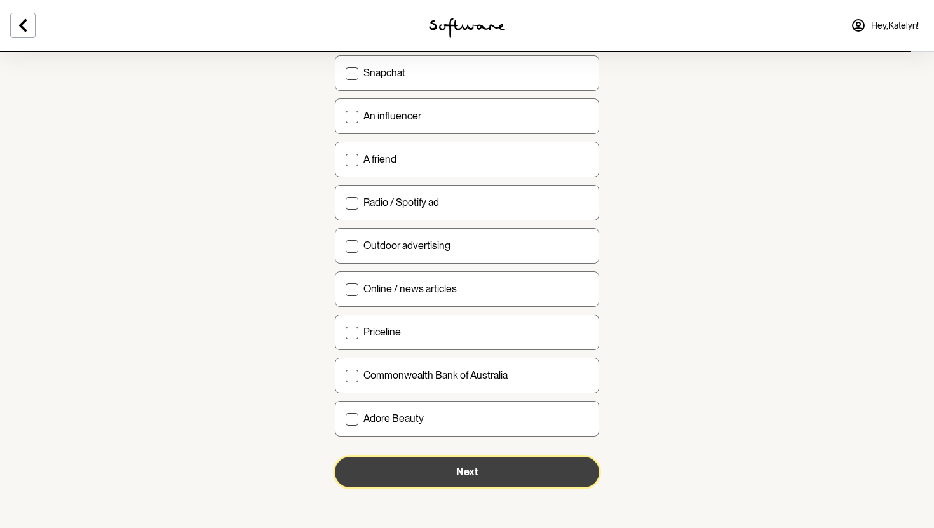
click at [484, 464] on button "Next" at bounding box center [467, 472] width 264 height 31
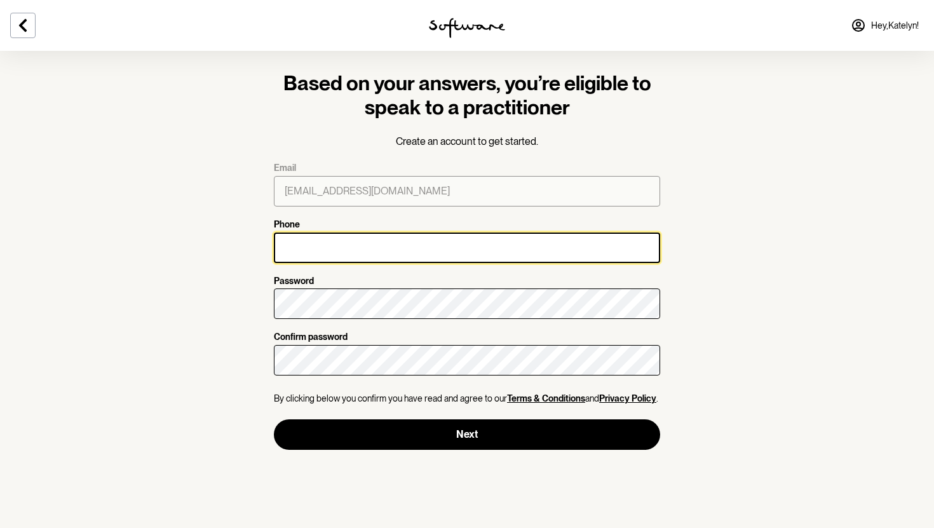
click at [513, 243] on input "Phone" at bounding box center [467, 248] width 386 height 31
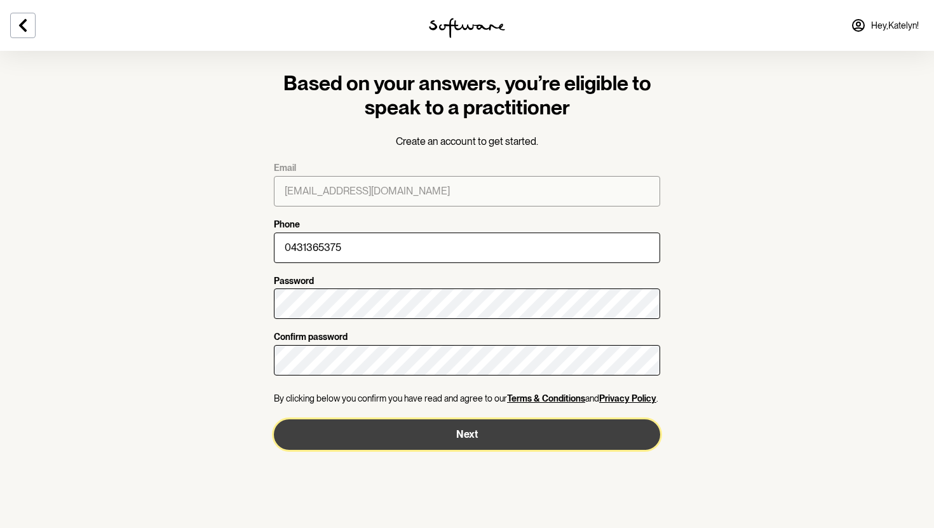
click at [433, 428] on button "Next" at bounding box center [467, 434] width 386 height 31
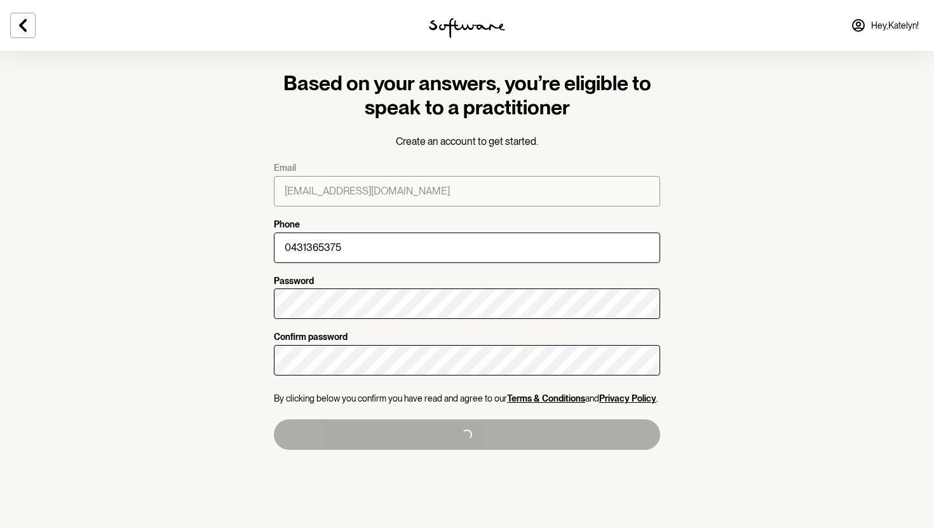
type input "+61431365375"
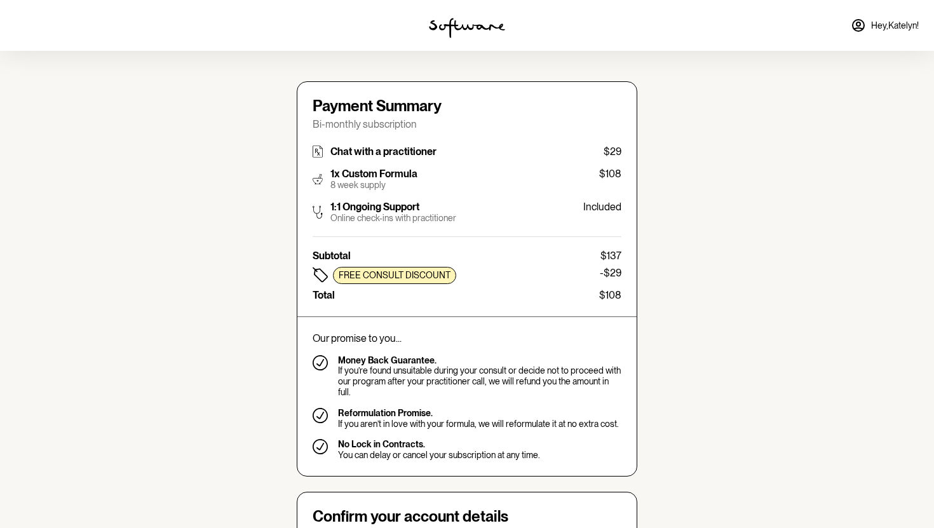
type input "katelynrdavis@outlook.com"
type input "+61431365375"
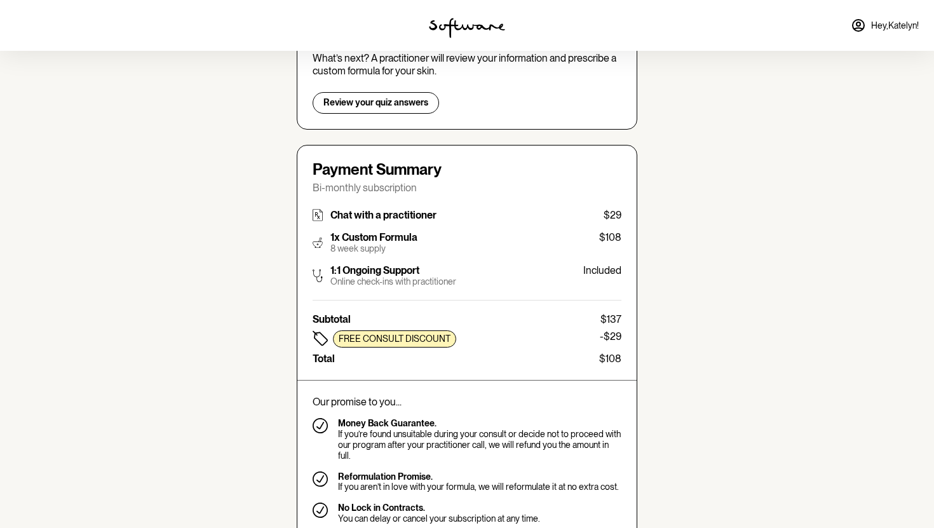
scroll to position [179, 0]
